Goal: Find specific page/section: Find specific page/section

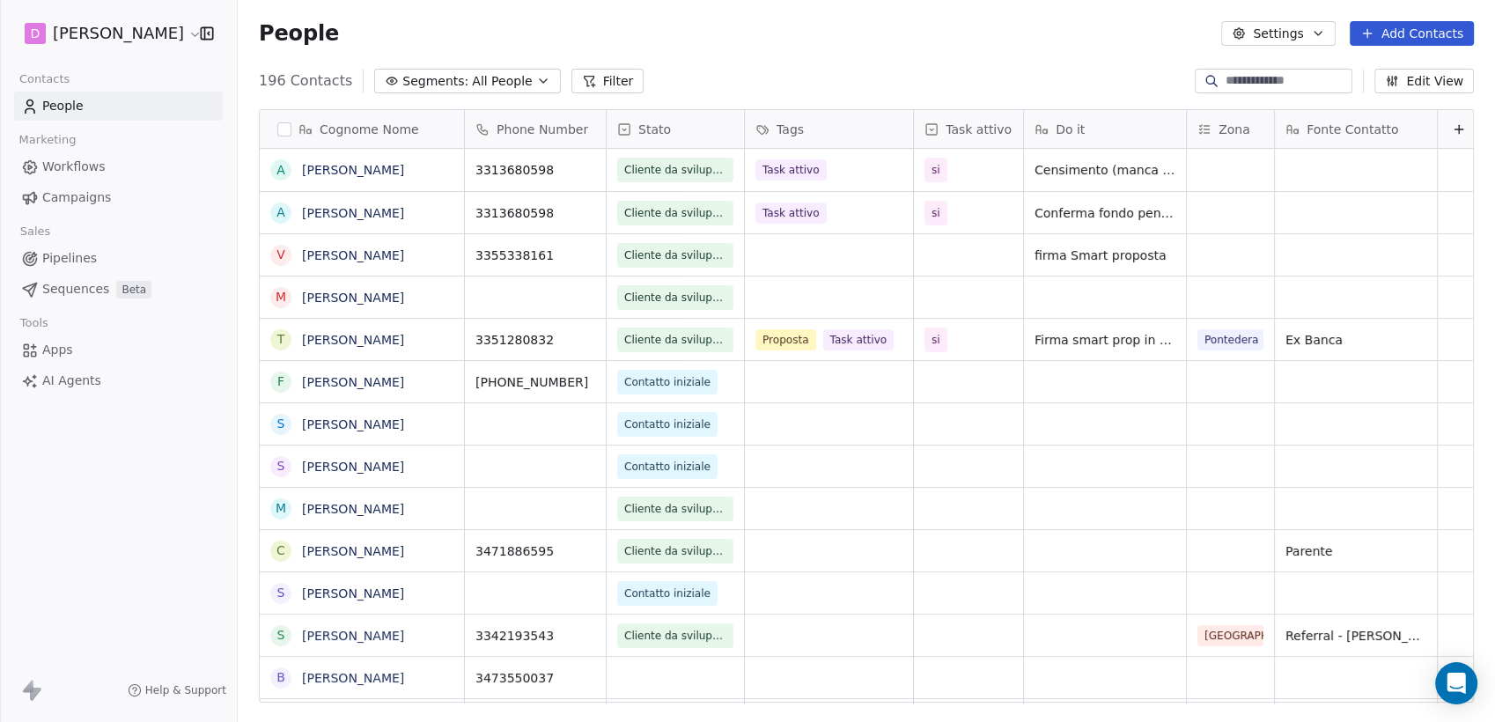
scroll to position [15, 16]
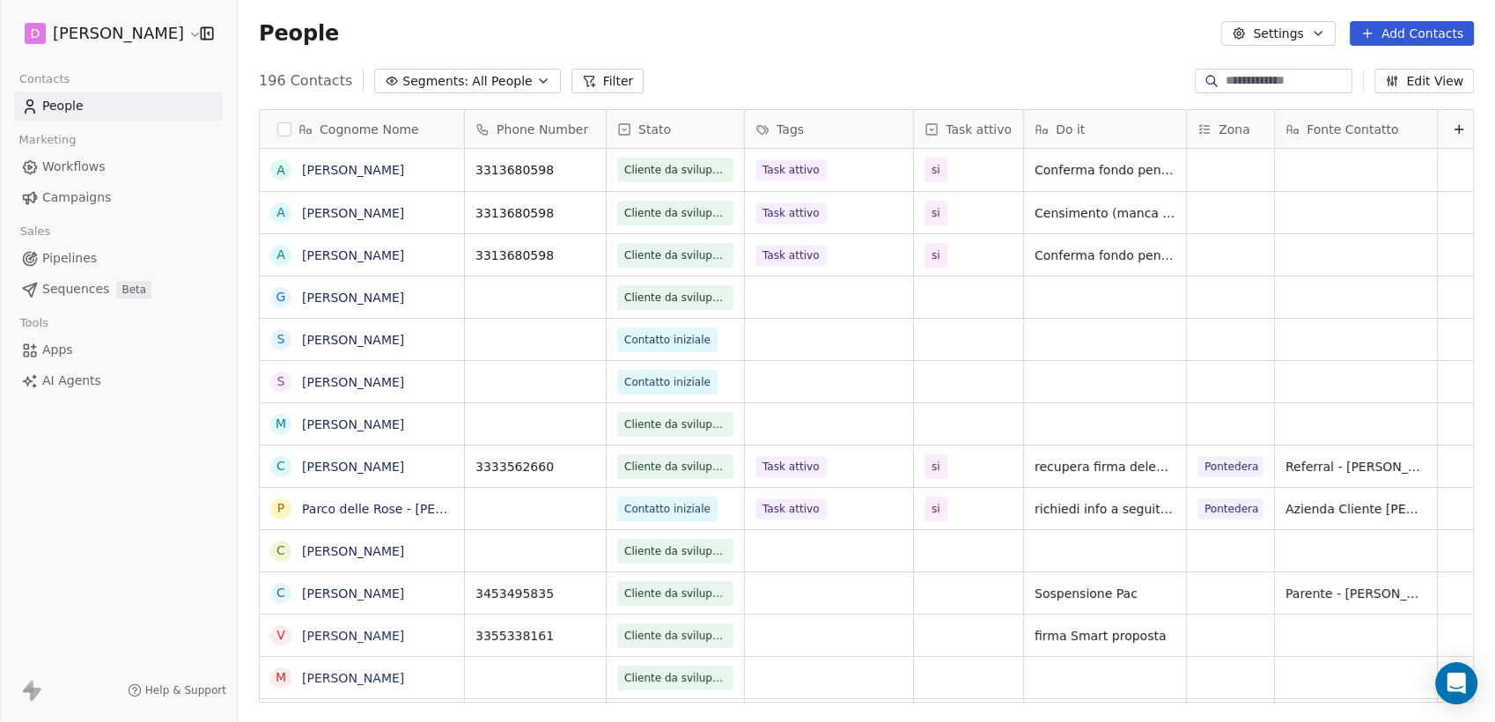
click at [1280, 79] on input at bounding box center [1287, 81] width 123 height 18
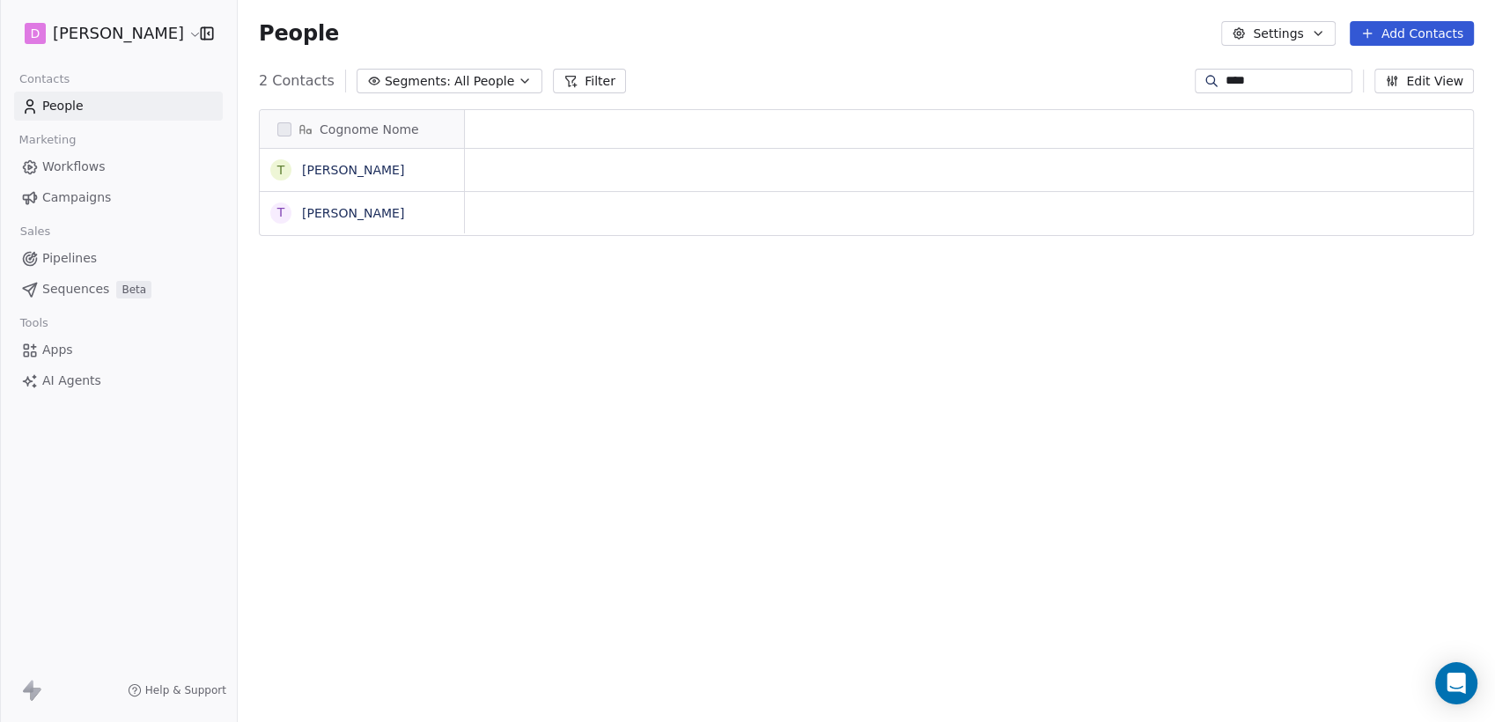
scroll to position [620, 1242]
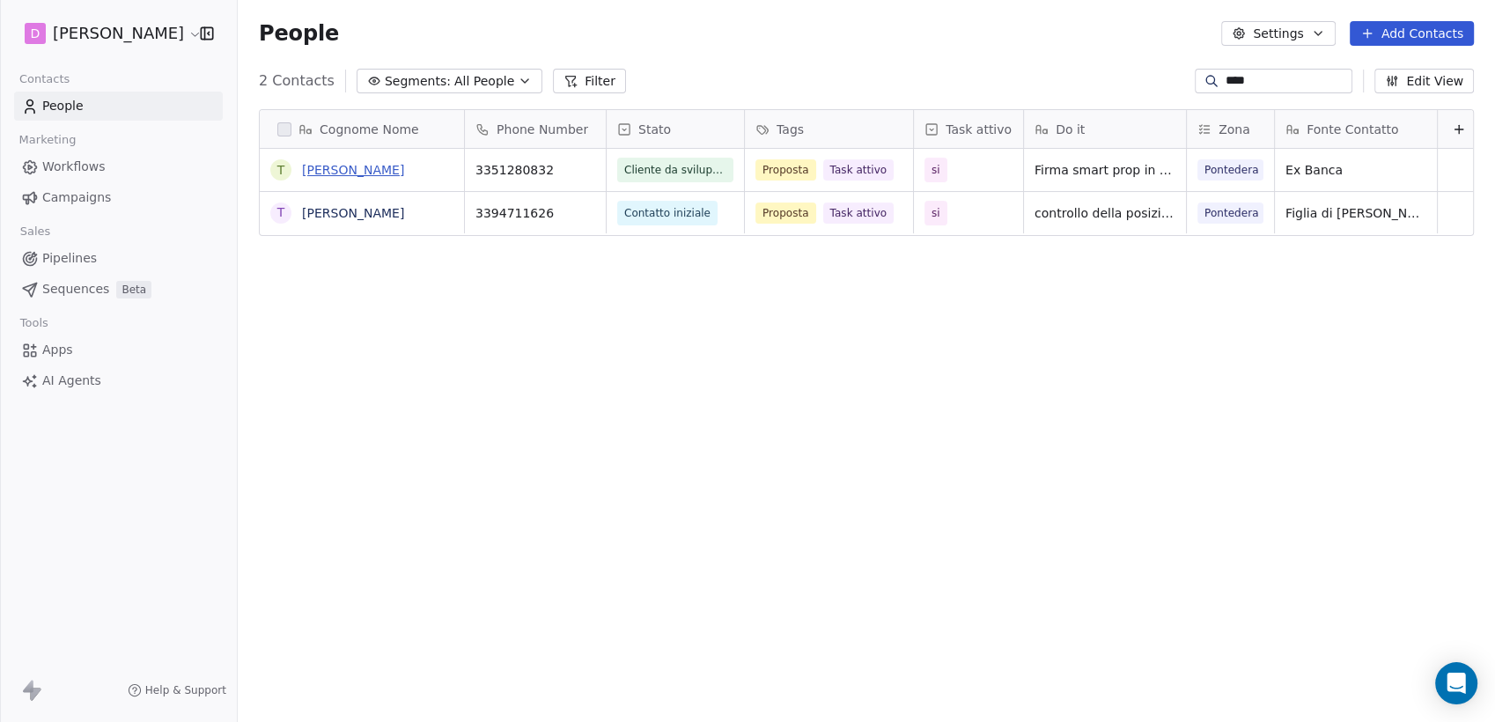
type input "****"
click at [341, 166] on link "[PERSON_NAME]" at bounding box center [353, 170] width 102 height 14
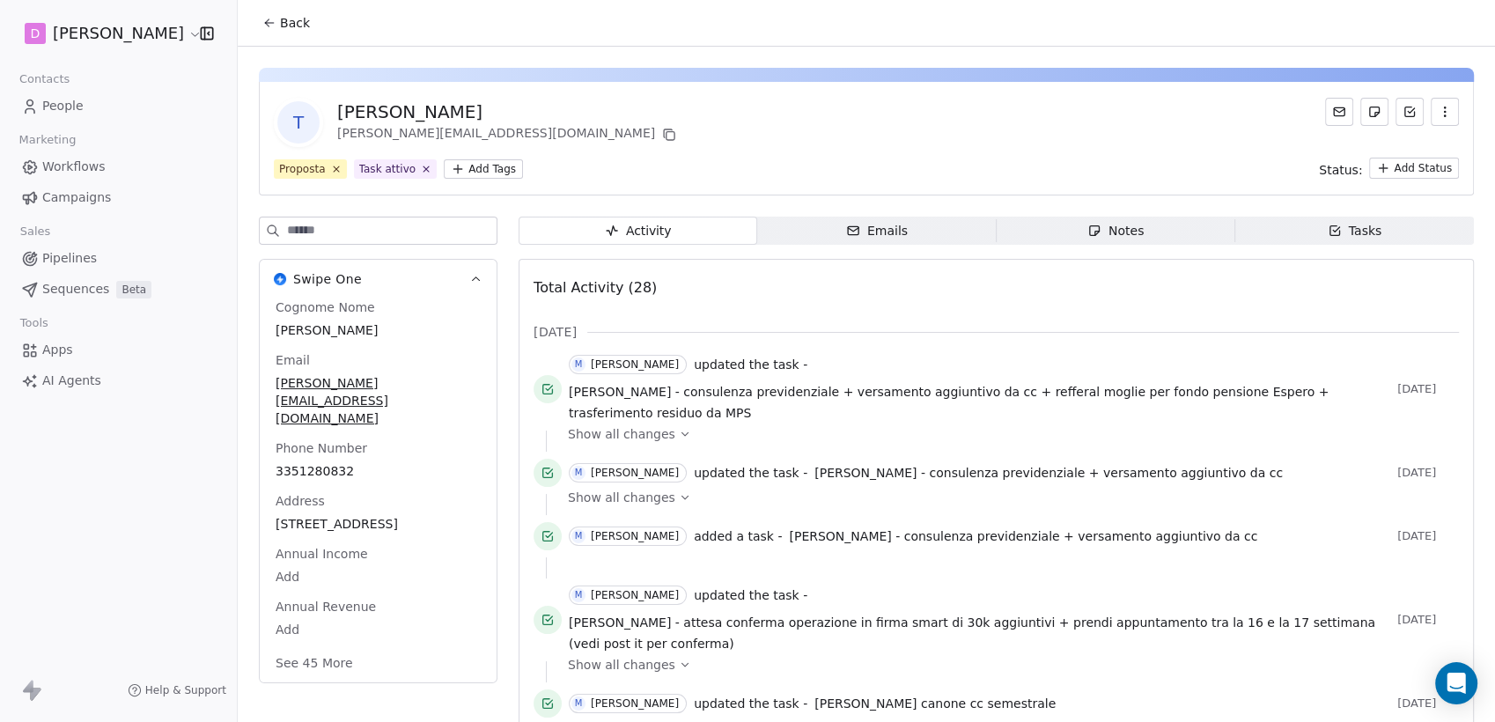
click at [1131, 222] on div "Notes" at bounding box center [1115, 231] width 56 height 18
click at [1289, 236] on span "Tasks Tasks" at bounding box center [1354, 231] width 239 height 28
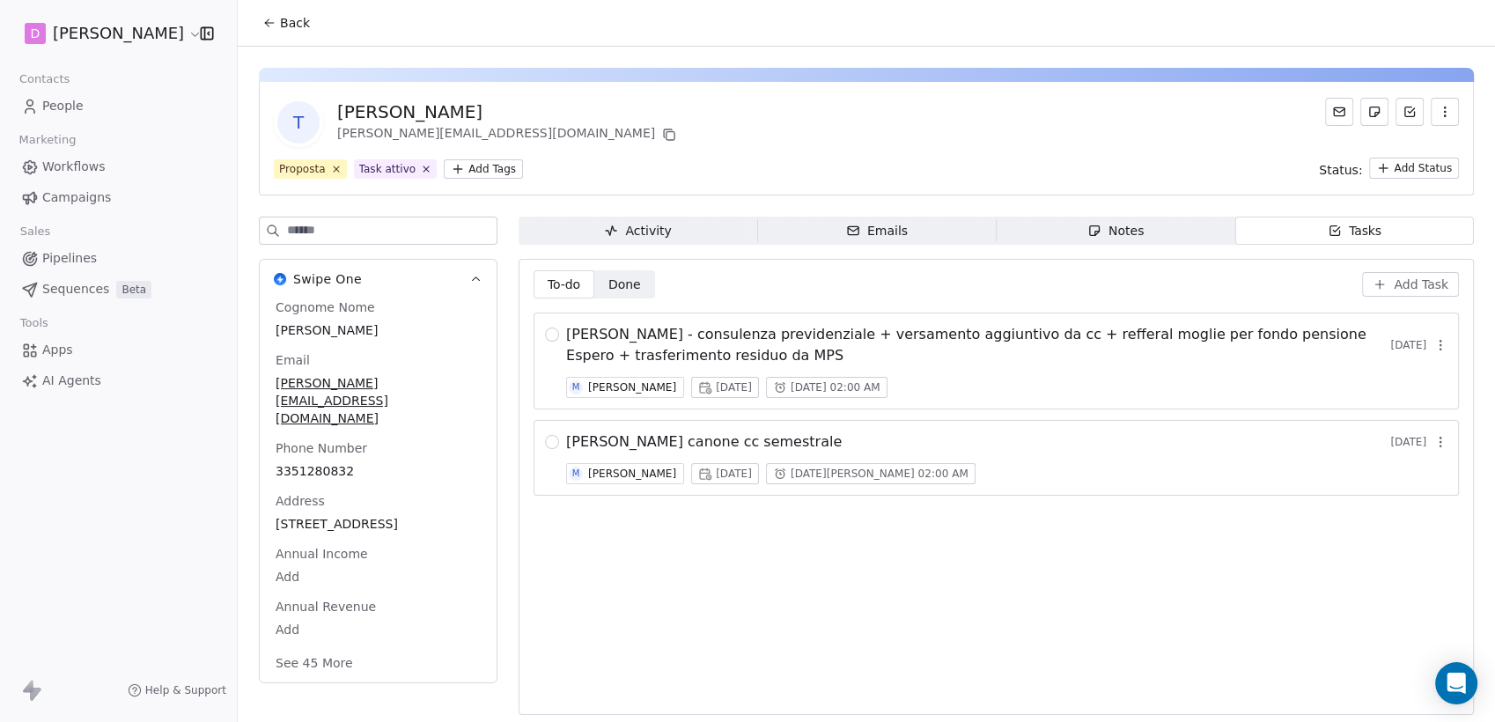
click at [1100, 222] on div "Notes" at bounding box center [1115, 231] width 56 height 18
